Goal: Information Seeking & Learning: Learn about a topic

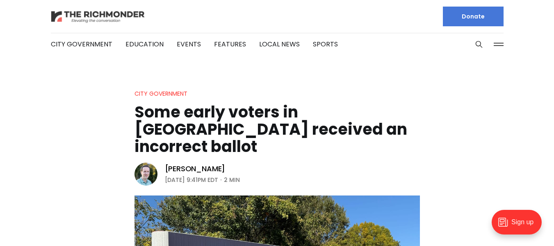
click at [94, 16] on img at bounding box center [98, 16] width 94 height 14
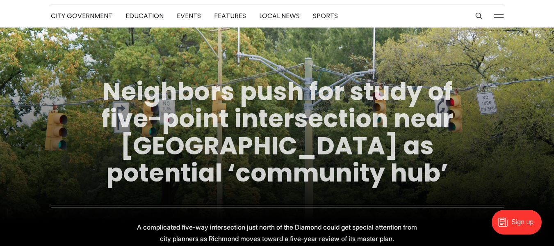
scroll to position [41, 0]
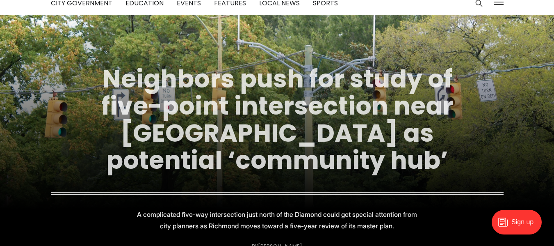
click at [299, 138] on link "Neighbors push for study of five-point intersection near Diamond as potential ‘…" at bounding box center [277, 120] width 352 height 116
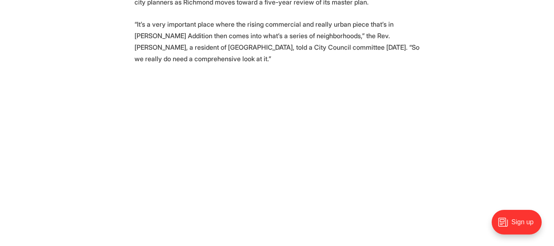
scroll to position [369, 0]
